Goal: Information Seeking & Learning: Learn about a topic

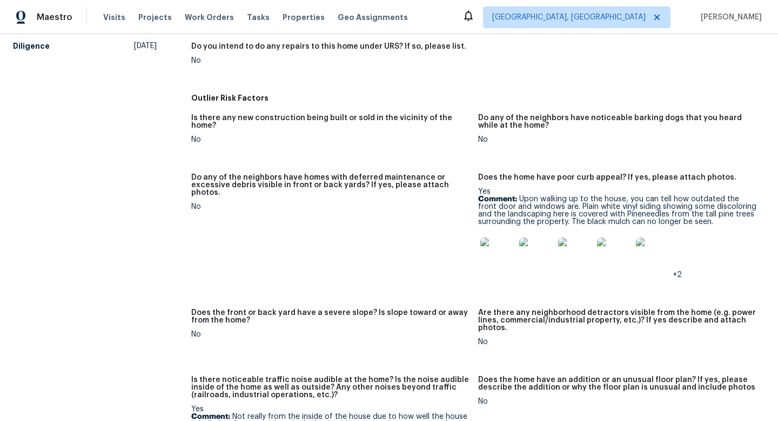
scroll to position [548, 0]
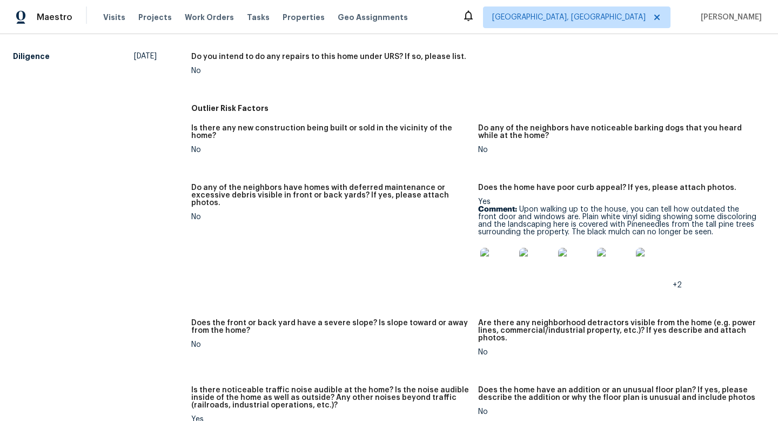
click at [502, 271] on img at bounding box center [498, 265] width 35 height 35
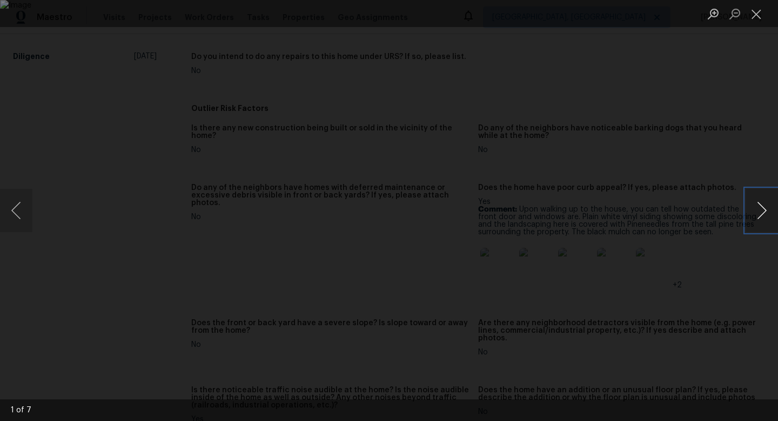
click at [766, 204] on button "Next image" at bounding box center [762, 210] width 32 height 43
click at [15, 206] on button "Previous image" at bounding box center [16, 210] width 32 height 43
click at [23, 205] on button "Previous image" at bounding box center [16, 210] width 32 height 43
click at [761, 214] on button "Next image" at bounding box center [762, 210] width 32 height 43
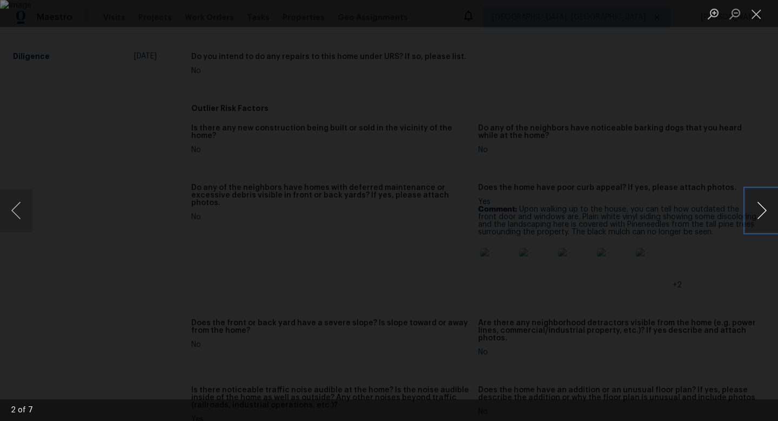
click at [761, 214] on button "Next image" at bounding box center [762, 210] width 32 height 43
click at [762, 107] on div "Lightbox" at bounding box center [389, 210] width 778 height 421
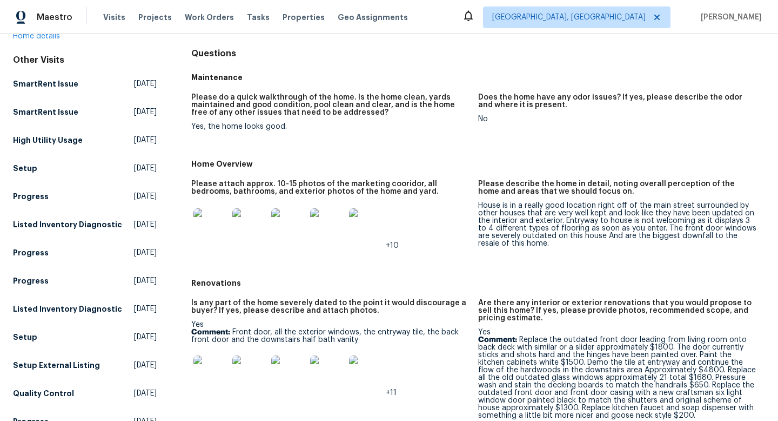
scroll to position [0, 0]
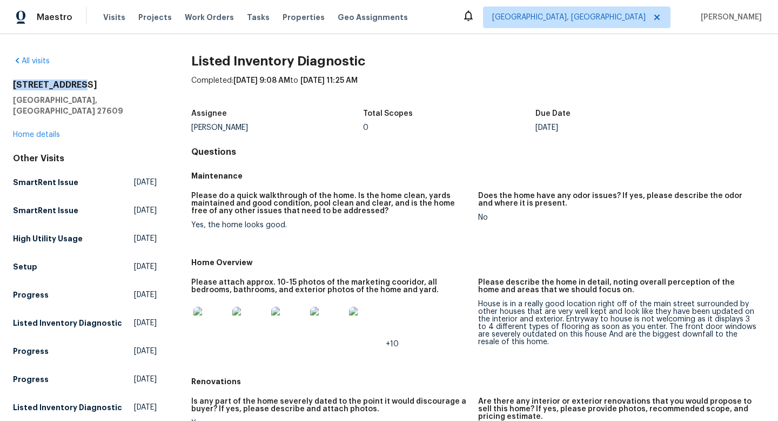
drag, startPoint x: 82, startPoint y: 84, endPoint x: 0, endPoint y: 85, distance: 81.6
click at [0, 85] on div "All visits [STREET_ADDRESS][PERSON_NAME] Home details Other Visits SmartRent Is…" at bounding box center [389, 227] width 778 height 386
copy h2 "4601 Pemberton"
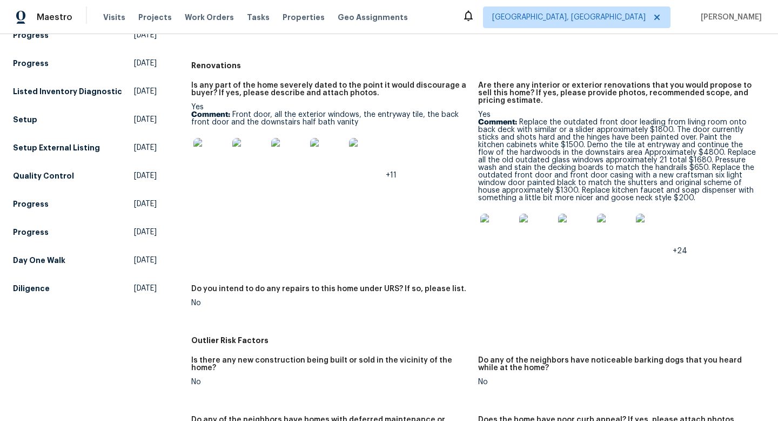
scroll to position [318, 0]
